Goal: Task Accomplishment & Management: Manage account settings

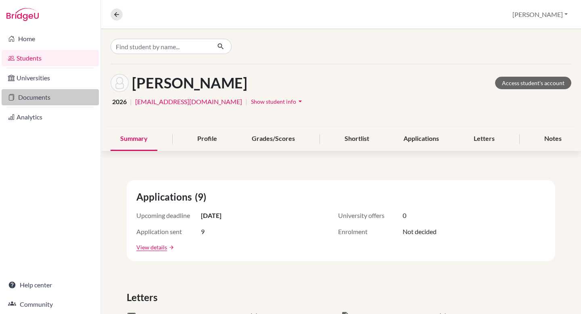
click at [48, 100] on link "Documents" at bounding box center [50, 97] width 97 height 16
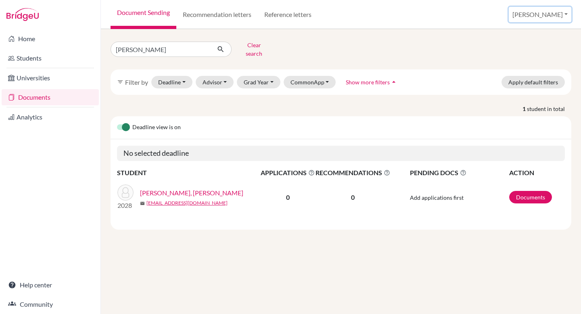
click at [552, 12] on button "[PERSON_NAME]" at bounding box center [540, 14] width 63 height 15
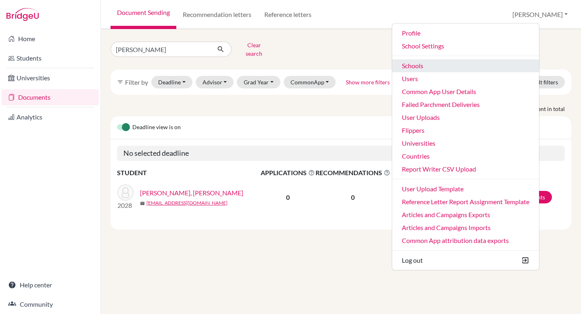
click at [443, 69] on link "Schools" at bounding box center [465, 65] width 147 height 13
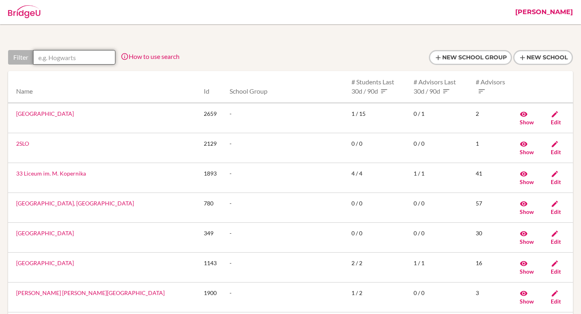
click at [72, 59] on input "text" at bounding box center [74, 57] width 82 height 15
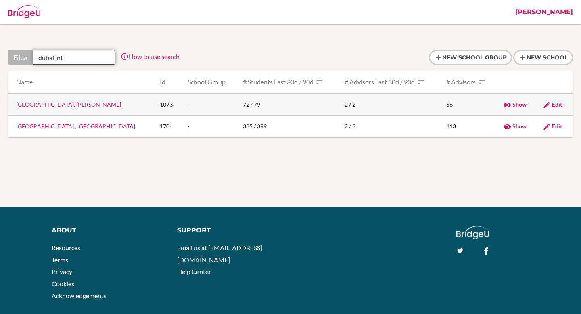
type input "dubai int"
click at [77, 105] on link "Dubai International Academy, Al Barsha" at bounding box center [68, 104] width 105 height 7
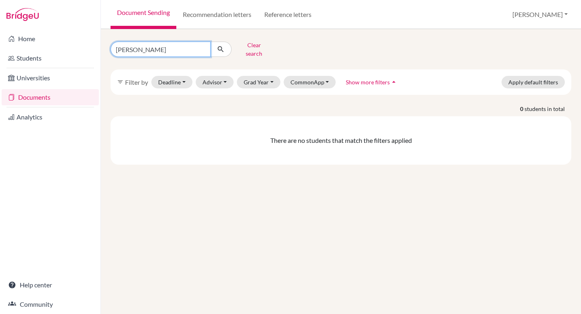
click at [146, 48] on input "amelia" at bounding box center [161, 49] width 100 height 15
paste input "Mia Saimua"
type input "Mia"
click button "submit" at bounding box center [220, 49] width 21 height 15
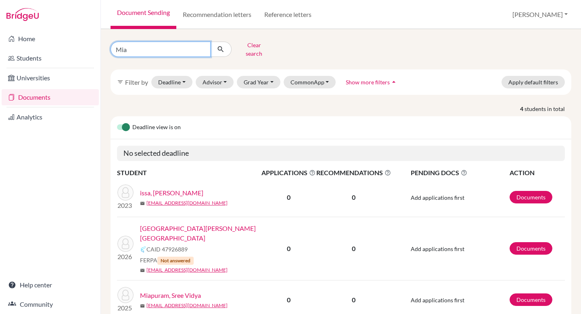
click at [162, 44] on input "Mia" at bounding box center [161, 49] width 100 height 15
paste input "DIAB180361@diabstudents.com"
type input "DIAB180361@diabstudents.com"
click at [224, 50] on icon "submit" at bounding box center [221, 49] width 8 height 8
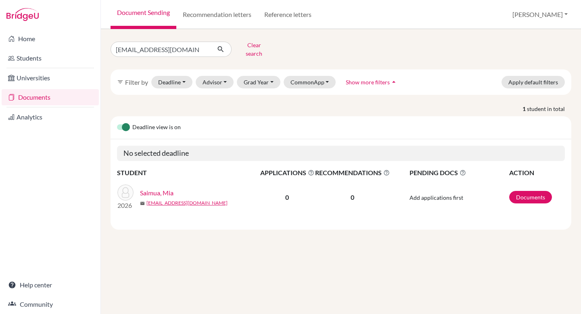
click at [153, 188] on link "Saimua, Mia" at bounding box center [156, 193] width 33 height 10
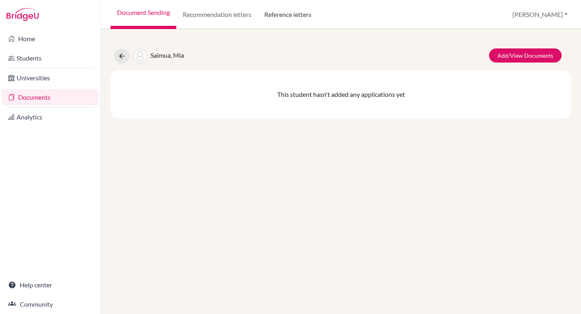
click at [286, 17] on link "Reference letters" at bounding box center [288, 14] width 60 height 29
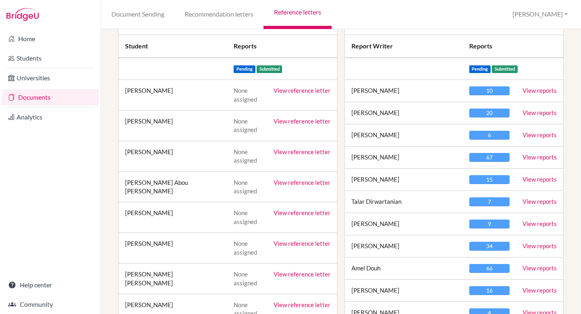
scroll to position [64, 0]
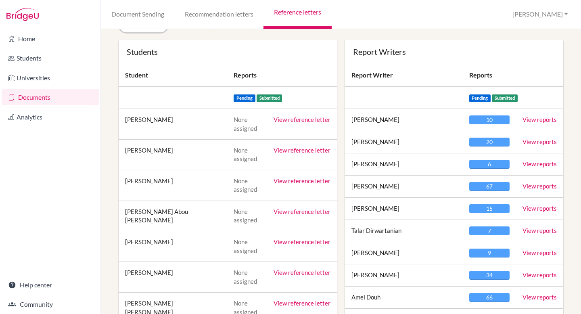
click at [305, 122] on link "View reference letter" at bounding box center [302, 119] width 57 height 7
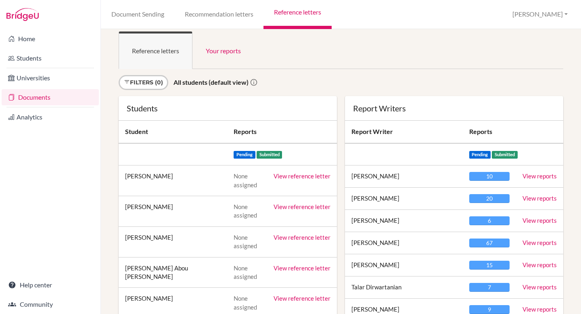
scroll to position [0, 0]
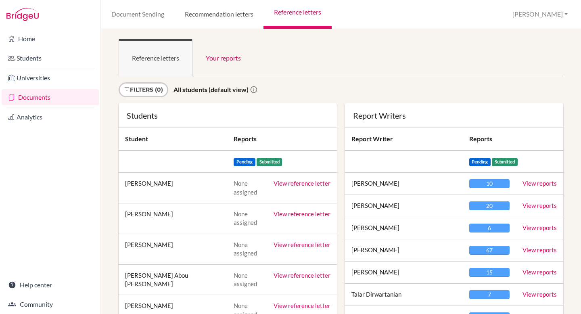
click at [226, 8] on link "Recommendation letters" at bounding box center [218, 14] width 89 height 29
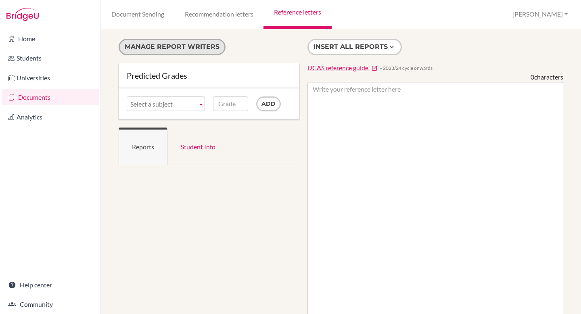
click at [168, 41] on button "Manage report writers" at bounding box center [172, 47] width 107 height 17
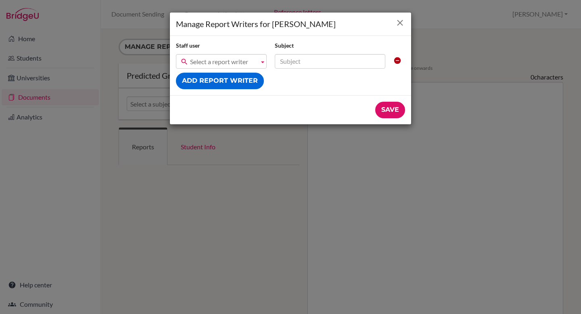
click at [402, 22] on icon "Close" at bounding box center [400, 23] width 10 height 10
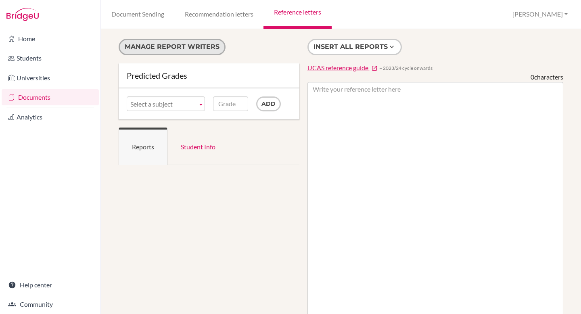
click at [180, 47] on button "Manage report writers" at bounding box center [172, 47] width 107 height 17
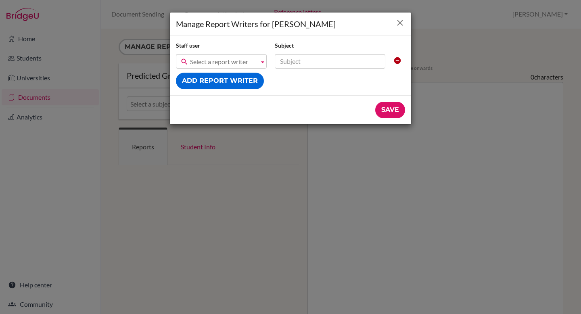
click at [401, 25] on icon "Close" at bounding box center [400, 23] width 10 height 10
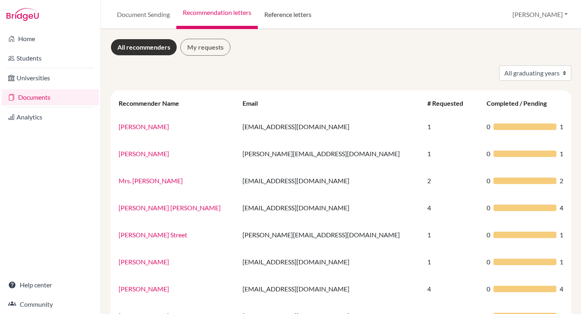
click at [290, 17] on link "Reference letters" at bounding box center [288, 14] width 60 height 29
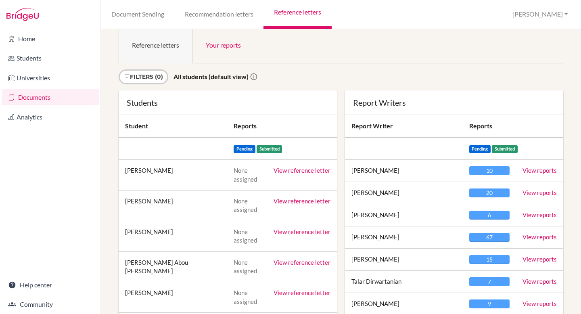
scroll to position [14, 0]
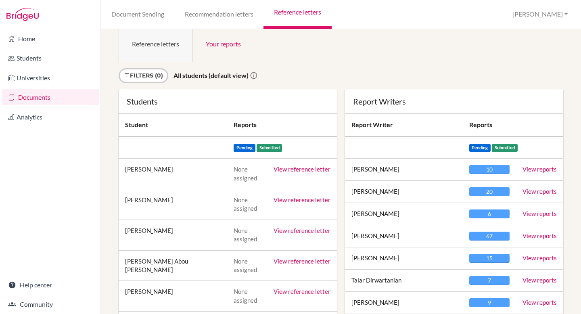
click at [202, 238] on td "Laiba Abdul Mohi" at bounding box center [173, 235] width 109 height 31
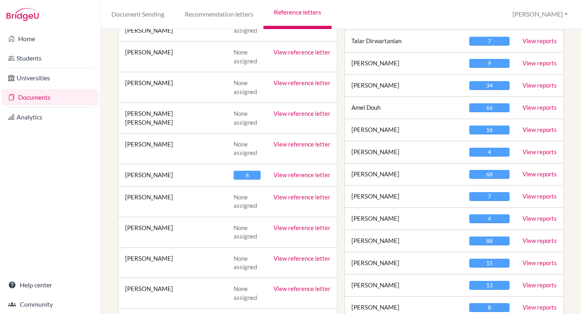
scroll to position [295, 0]
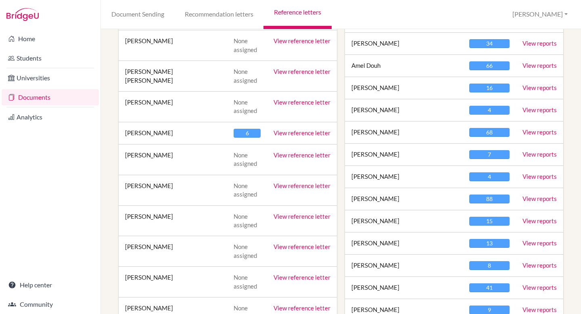
click at [299, 133] on link "View reference letter" at bounding box center [302, 132] width 57 height 7
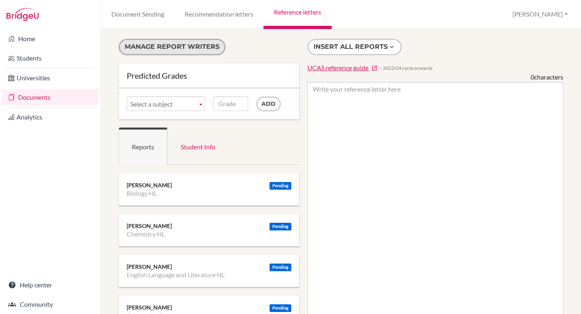
click at [159, 47] on button "Manage report writers" at bounding box center [172, 47] width 107 height 17
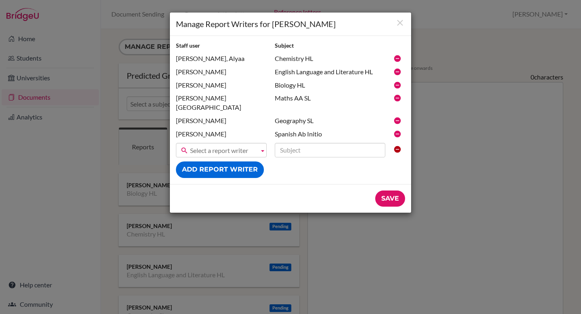
click at [218, 143] on span "Select a report writer" at bounding box center [223, 150] width 66 height 15
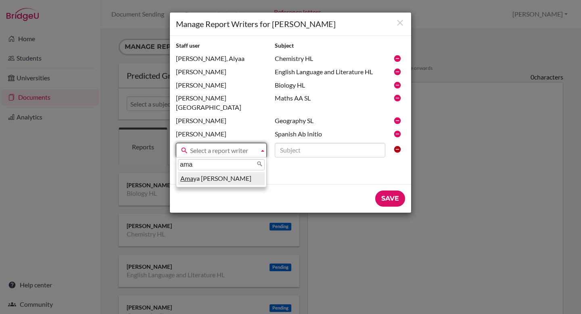
type input "ama"
click at [228, 172] on li "Ama ya [PERSON_NAME]" at bounding box center [221, 178] width 87 height 13
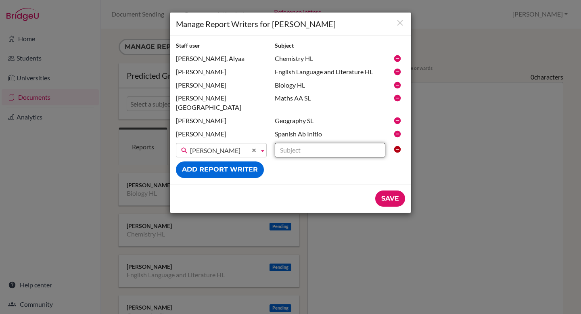
click at [295, 144] on input "text" at bounding box center [330, 150] width 111 height 15
paste input "Spanish B SL"
type input "Spanish B SL"
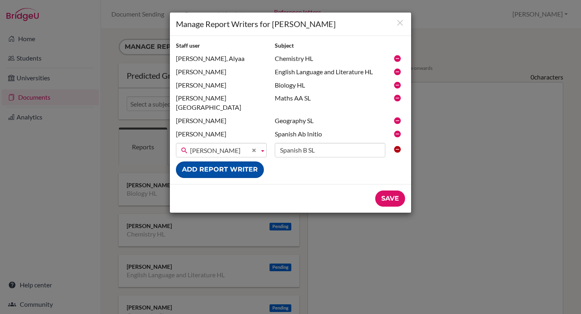
click at [232, 162] on button "Add report writer" at bounding box center [220, 169] width 88 height 17
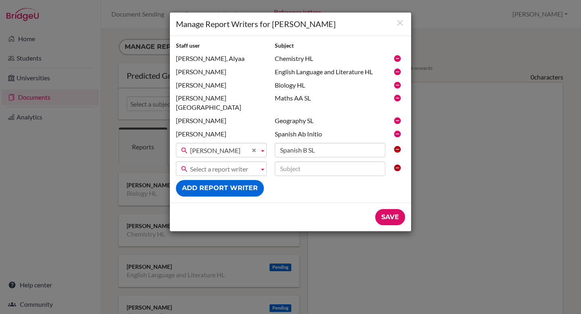
click at [398, 164] on icon "reset" at bounding box center [397, 168] width 8 height 8
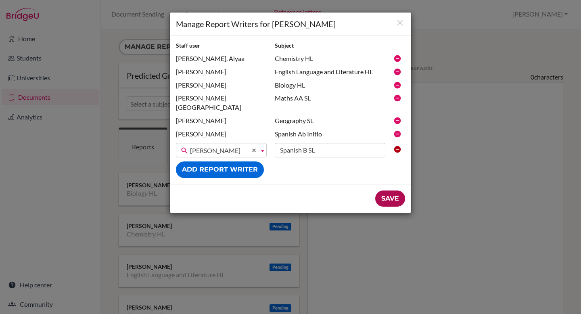
click at [390, 190] on input "Save" at bounding box center [390, 198] width 30 height 17
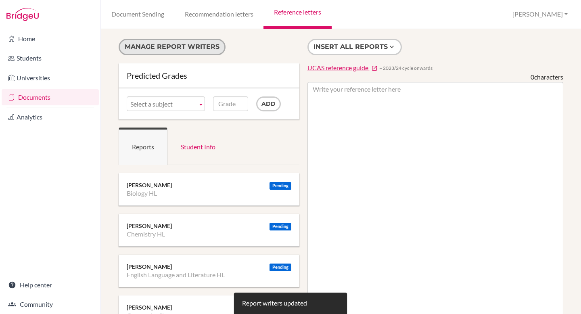
click at [153, 52] on button "Manage report writers" at bounding box center [172, 47] width 107 height 17
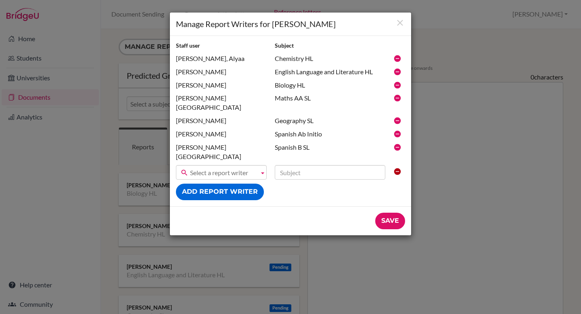
click at [211, 165] on span "Select a report writer" at bounding box center [223, 172] width 66 height 15
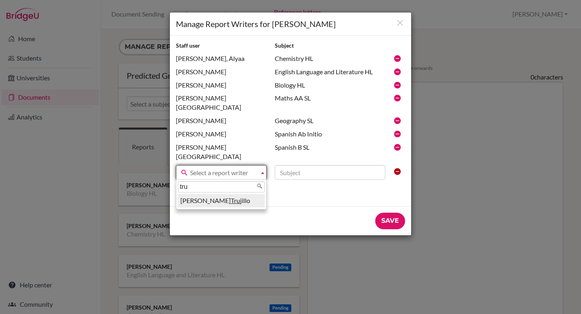
type input "tru"
click at [228, 194] on li "Alejandra Tru jillo" at bounding box center [221, 200] width 87 height 13
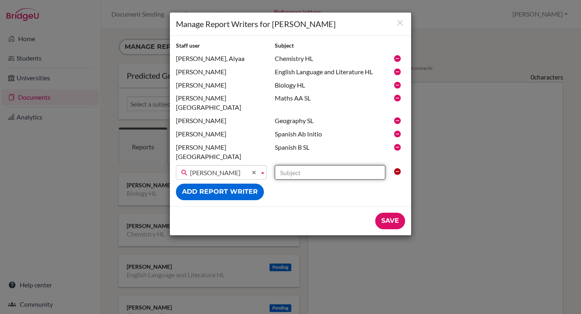
click at [308, 165] on input "text" at bounding box center [330, 172] width 111 height 15
paste input "Economics SL"
type input "Economics SL"
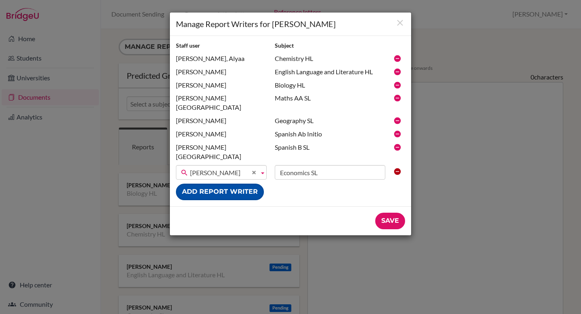
click at [243, 184] on button "Add report writer" at bounding box center [220, 192] width 88 height 17
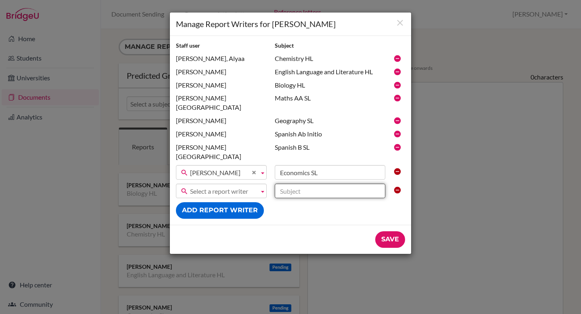
click at [316, 184] on input "text" at bounding box center [330, 191] width 111 height 15
paste input "Mathematics AA SL"
type input "Mathematics AA SL"
click at [240, 184] on span "Select a report writer" at bounding box center [223, 191] width 66 height 15
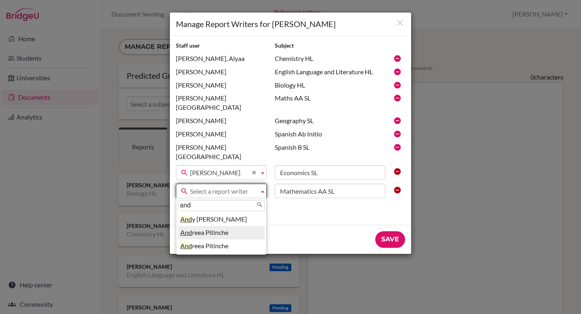
type input "and"
click at [239, 226] on li "And reea Pitinche" at bounding box center [221, 232] width 87 height 13
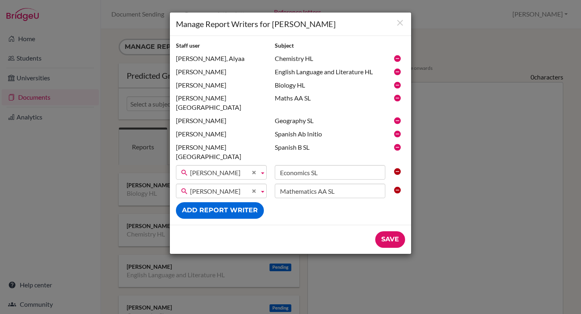
click at [398, 84] on icon at bounding box center [397, 85] width 8 height 8
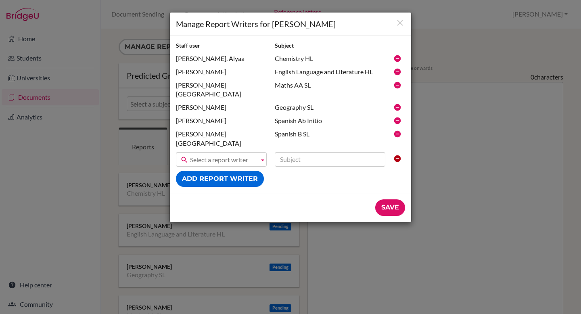
click at [397, 84] on icon at bounding box center [397, 85] width 8 height 8
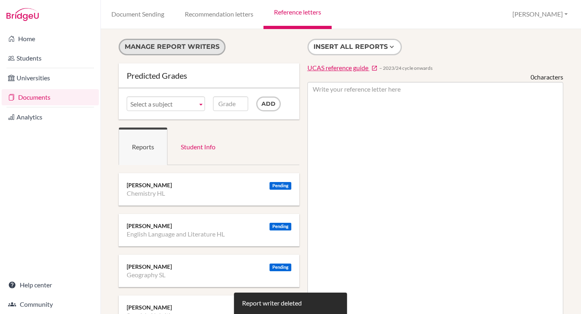
click at [192, 43] on button "Manage report writers" at bounding box center [172, 47] width 107 height 17
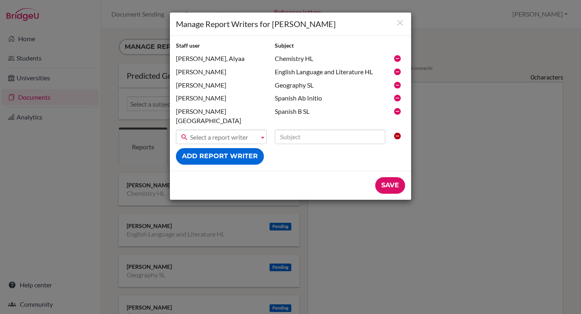
click at [397, 85] on icon at bounding box center [397, 85] width 8 height 8
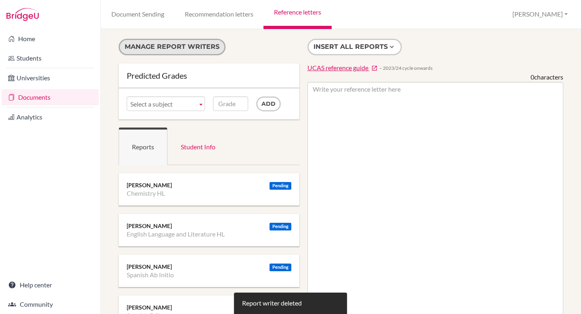
click at [181, 41] on button "Manage report writers" at bounding box center [172, 47] width 107 height 17
